Goal: Information Seeking & Learning: Find specific page/section

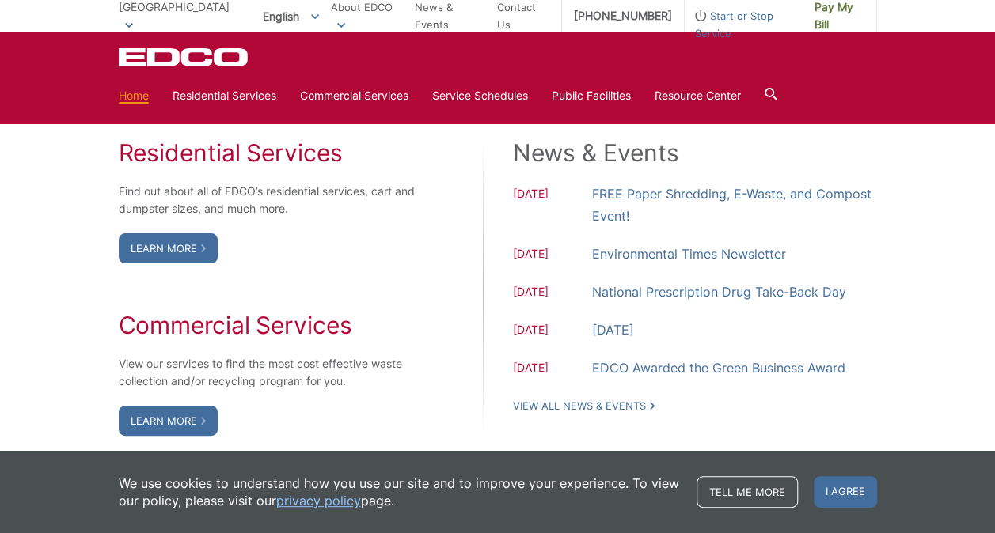
scroll to position [1297, 0]
click at [430, 261] on div "Residential Services Find out about all of EDCO’s residential services, cart an…" at bounding box center [498, 287] width 758 height 298
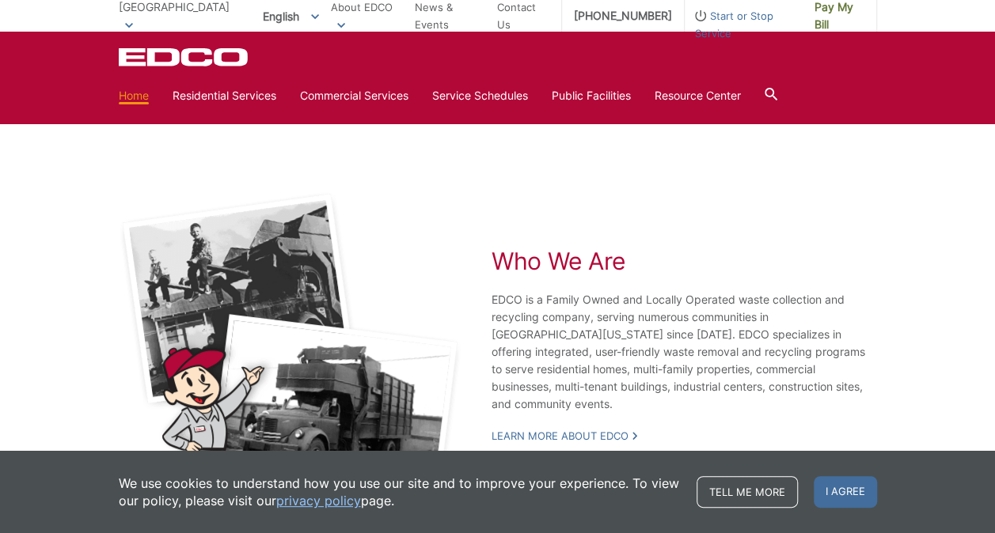
scroll to position [2840, 0]
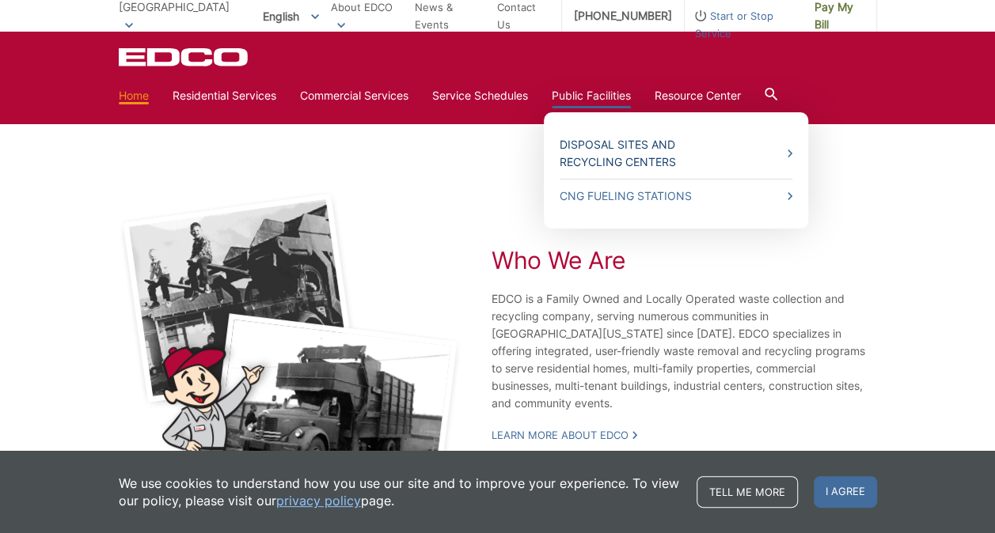
click at [617, 144] on link "Disposal Sites and Recycling Centers" at bounding box center [676, 153] width 233 height 35
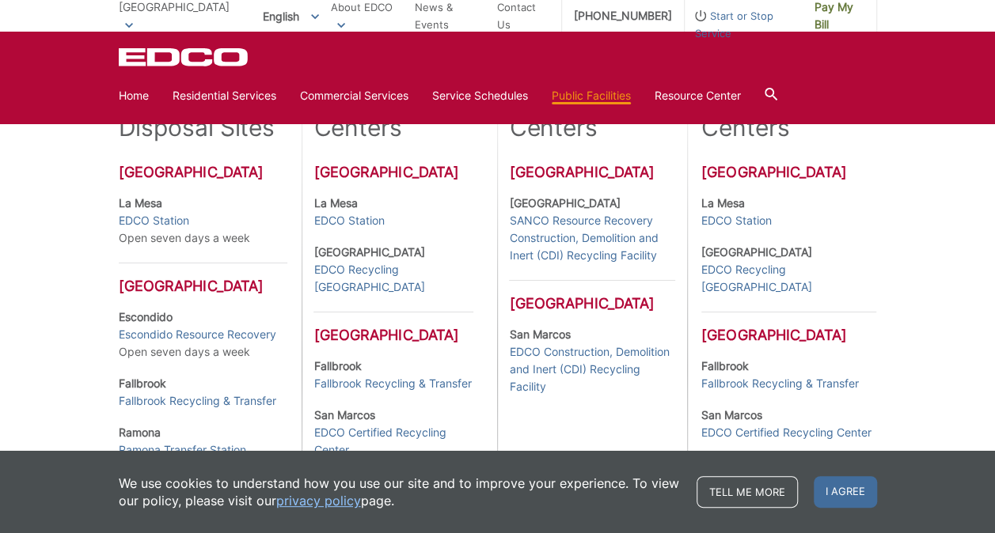
scroll to position [455, 0]
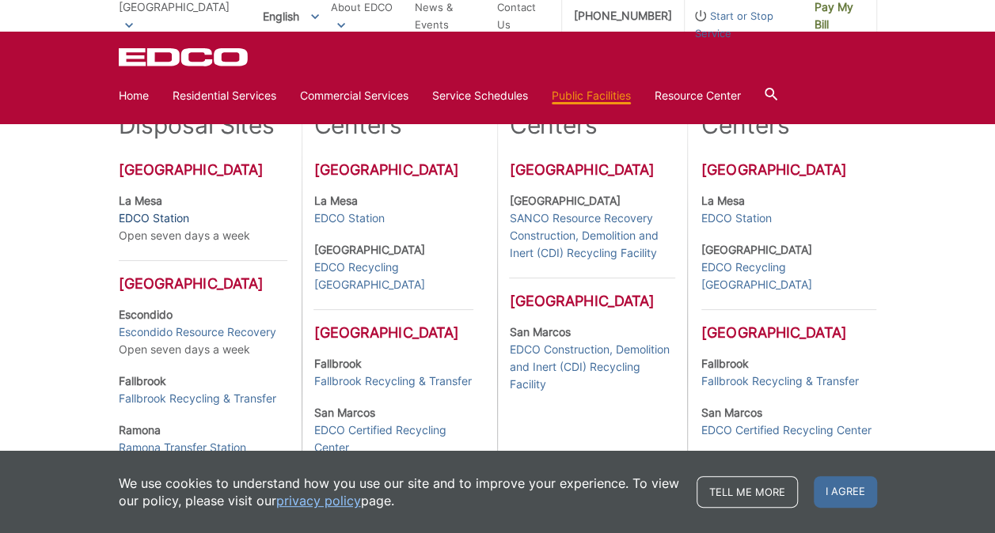
click at [159, 218] on link "EDCO Station" at bounding box center [154, 218] width 70 height 17
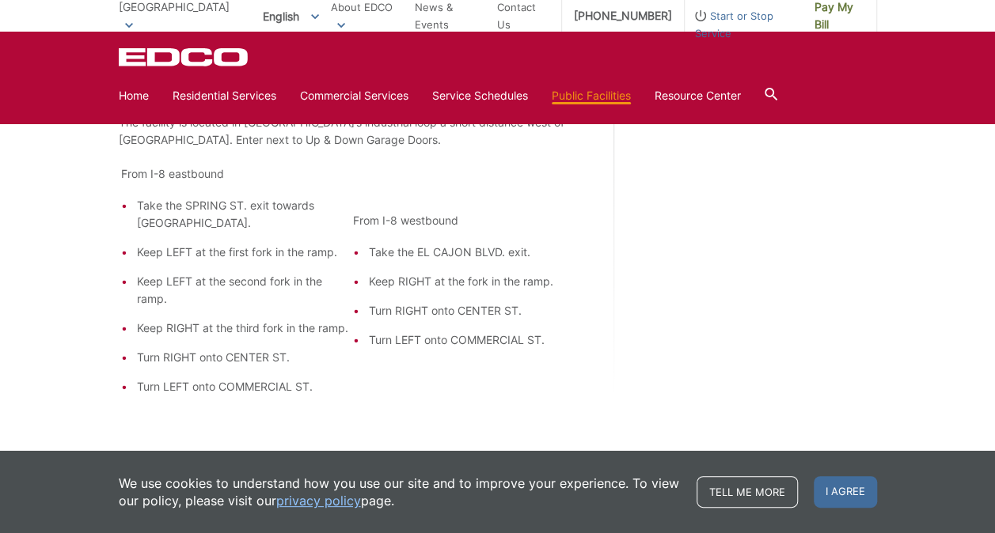
scroll to position [1397, 0]
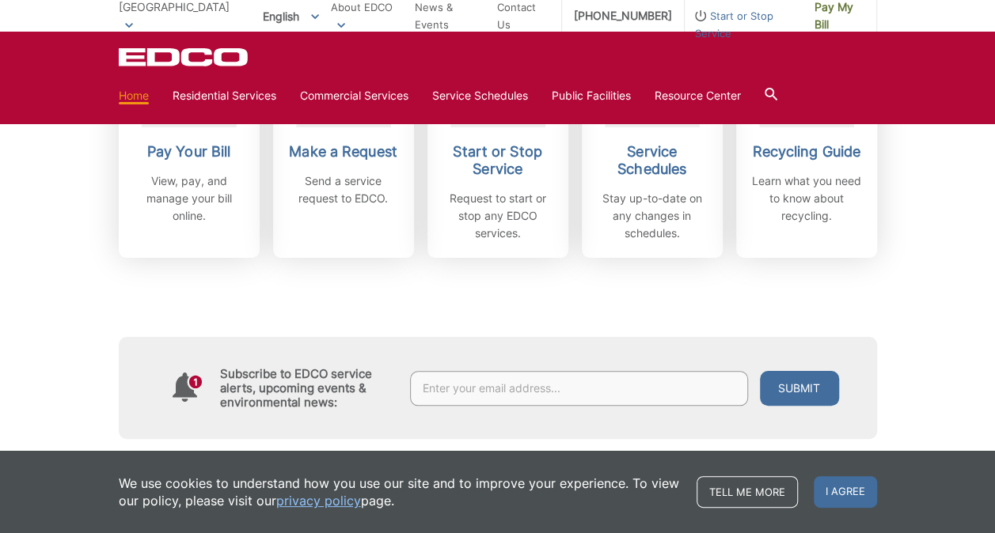
scroll to position [537, 0]
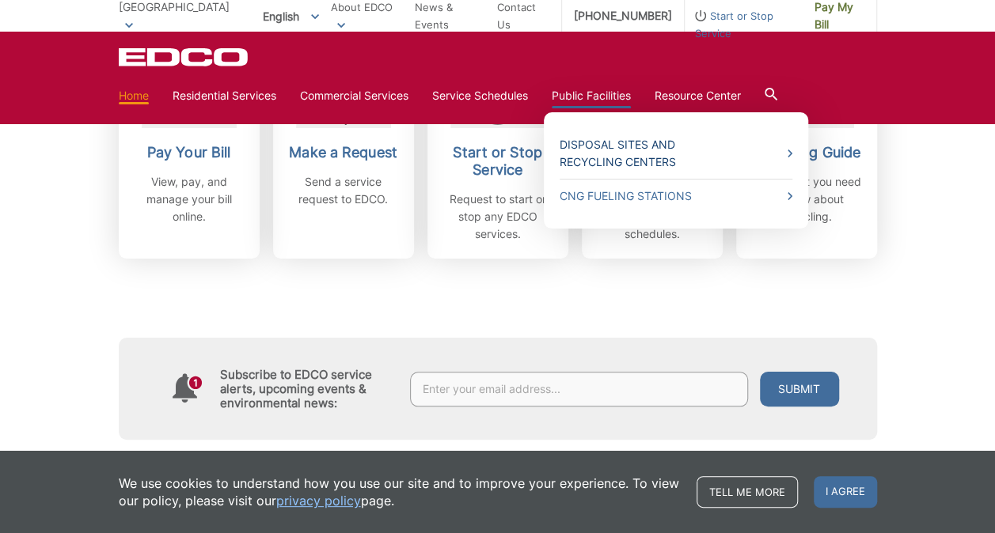
click at [617, 146] on link "Disposal Sites and Recycling Centers" at bounding box center [676, 153] width 233 height 35
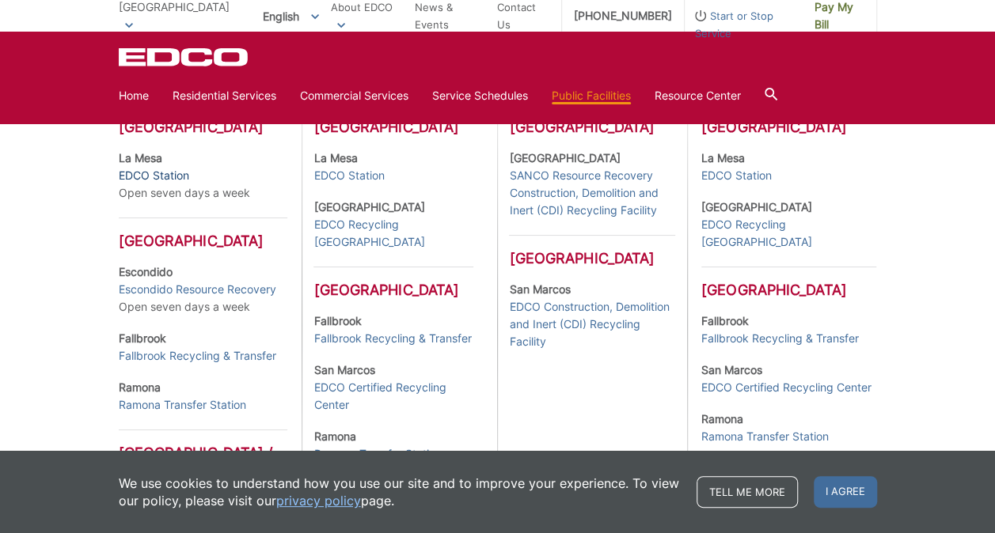
scroll to position [481, 0]
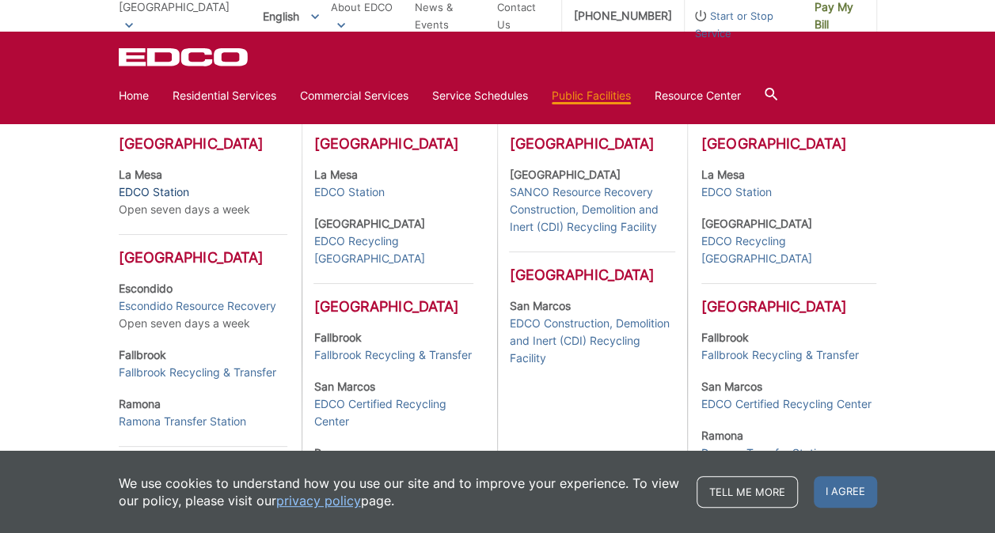
click at [155, 191] on link "EDCO Station" at bounding box center [154, 192] width 70 height 17
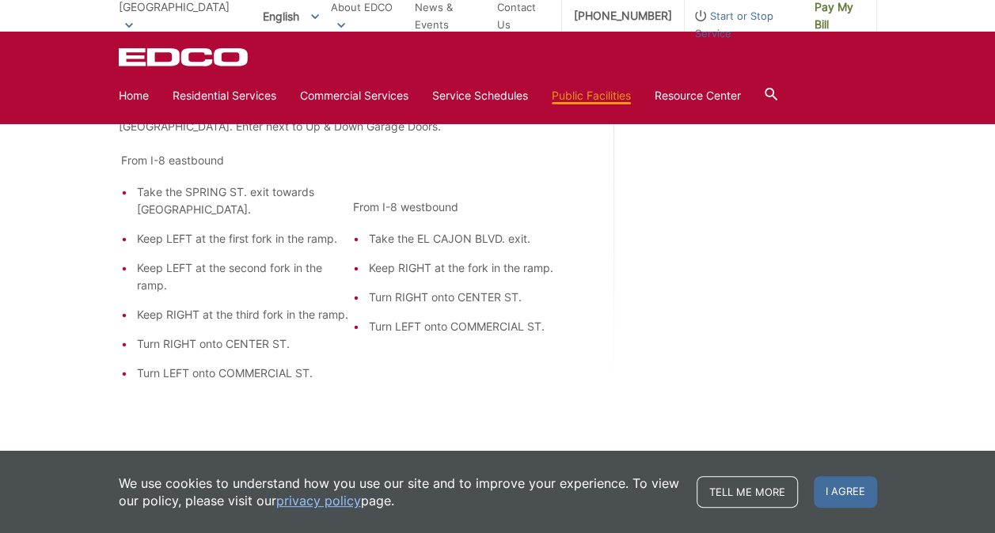
scroll to position [1397, 0]
